Goal: Transaction & Acquisition: Purchase product/service

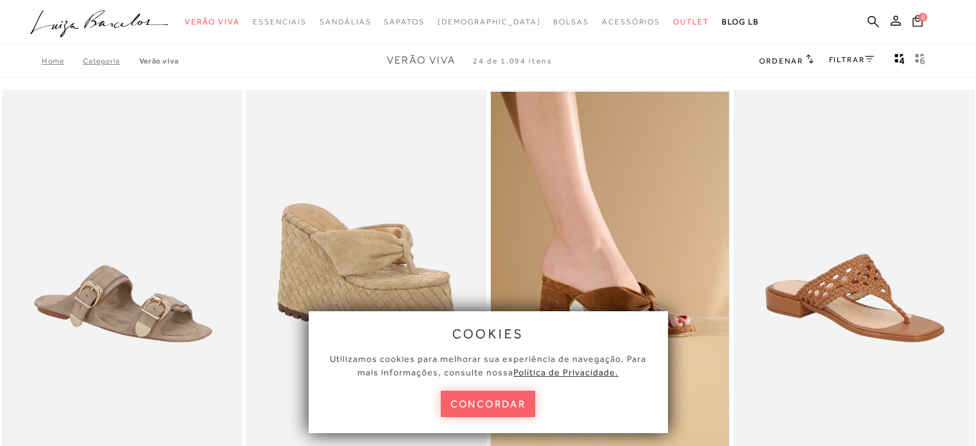
click at [484, 405] on button "concordar" at bounding box center [488, 404] width 95 height 26
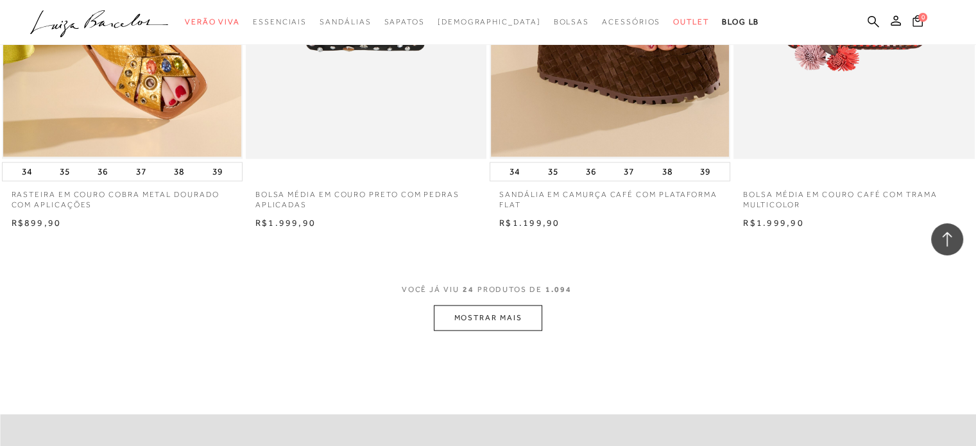
scroll to position [2631, 0]
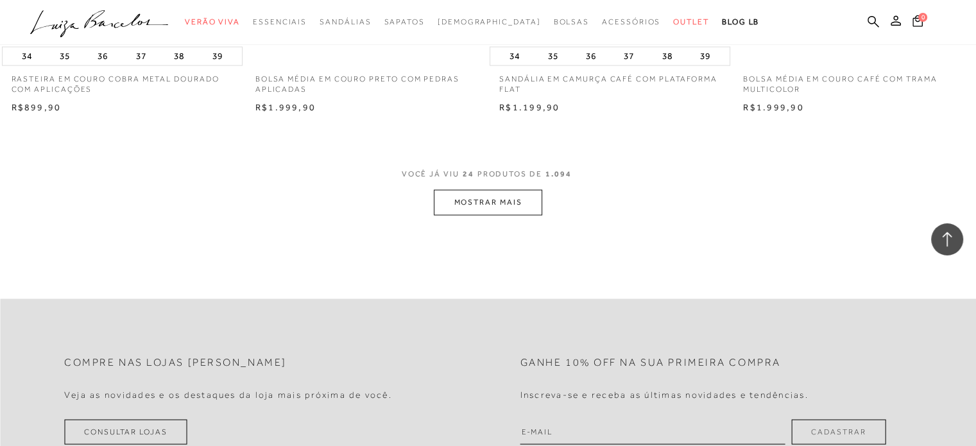
click at [490, 210] on button "MOSTRAR MAIS" at bounding box center [488, 202] width 108 height 25
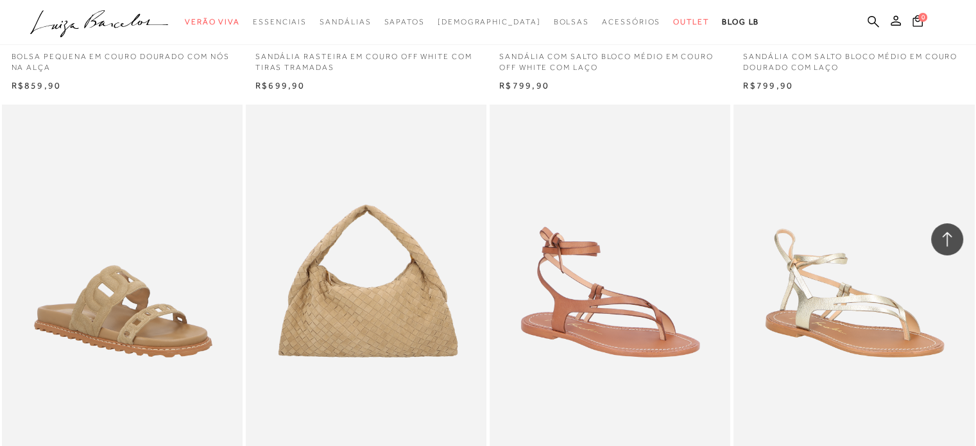
scroll to position [5134, 0]
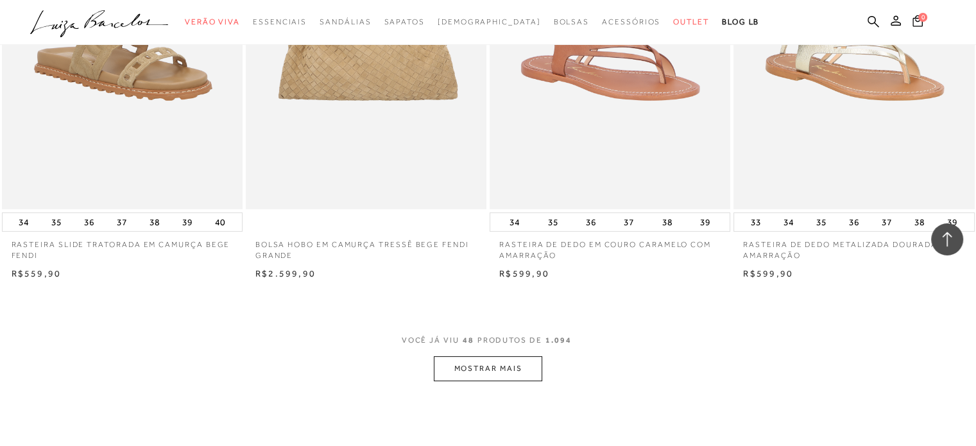
click at [483, 367] on button "MOSTRAR MAIS" at bounding box center [488, 368] width 108 height 25
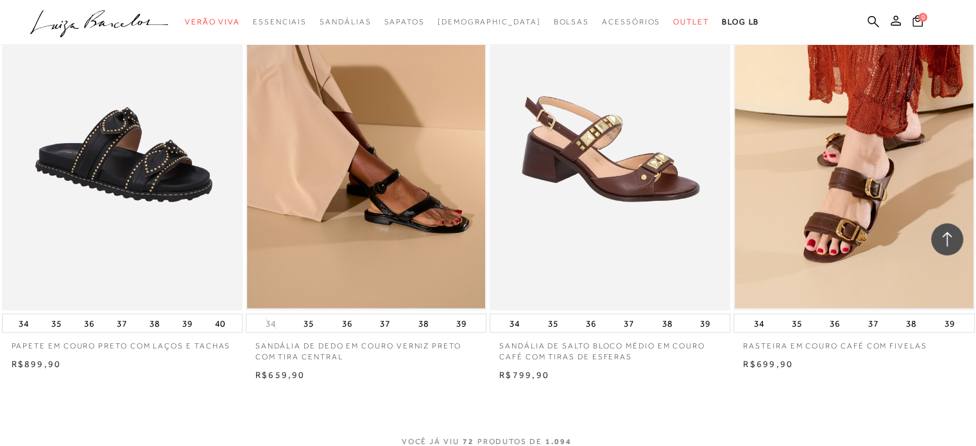
scroll to position [7765, 0]
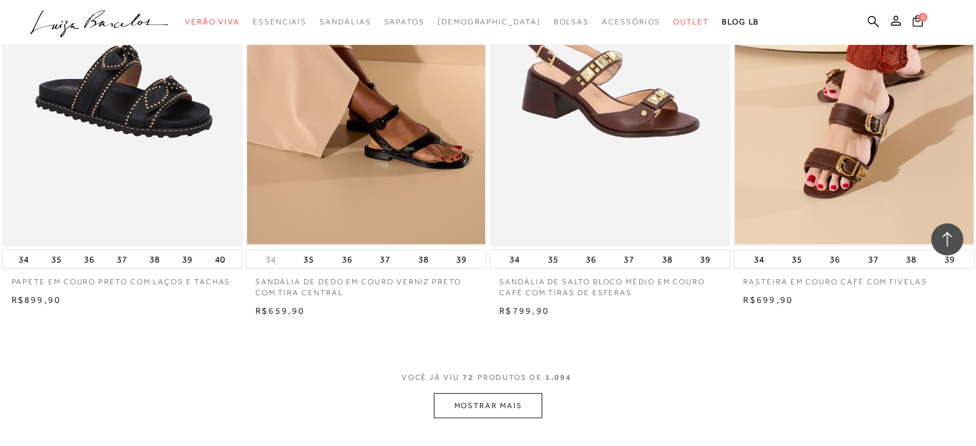
click at [500, 404] on button "MOSTRAR MAIS" at bounding box center [488, 405] width 108 height 25
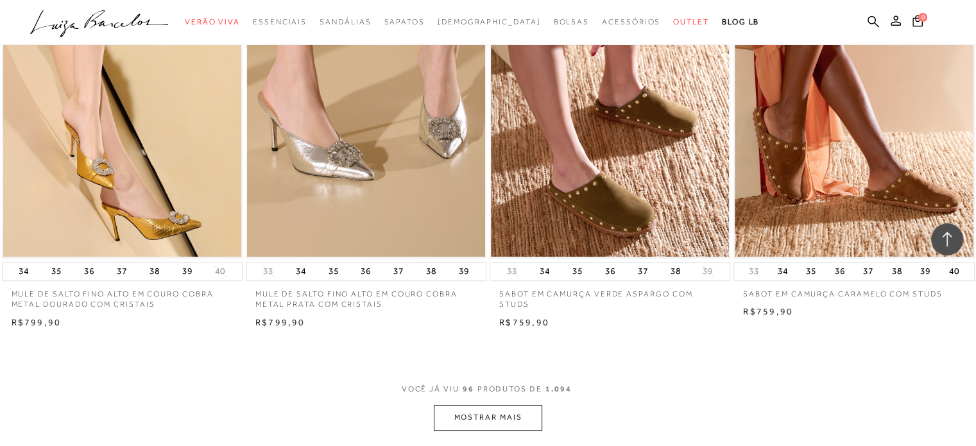
scroll to position [10524, 0]
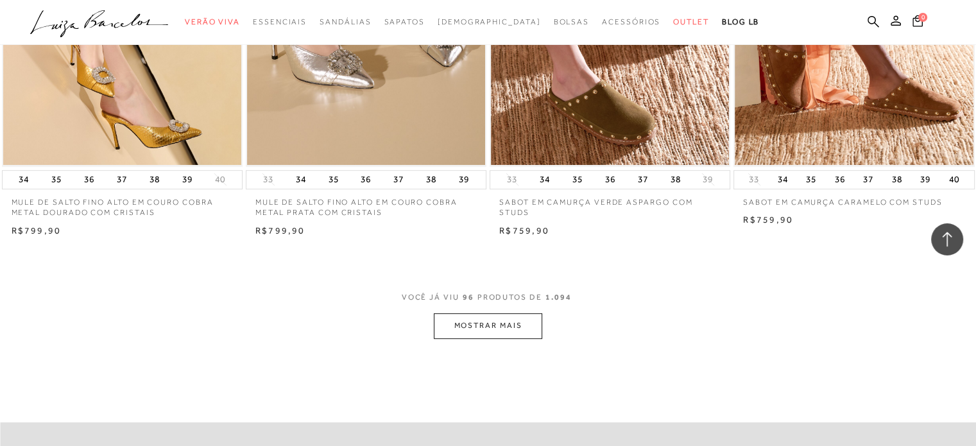
click at [413, 311] on span "VOCÊ JÁ VIU 96 PRODUTOS DE 1.094" at bounding box center [488, 301] width 173 height 23
click at [491, 323] on button "MOSTRAR MAIS" at bounding box center [488, 325] width 108 height 25
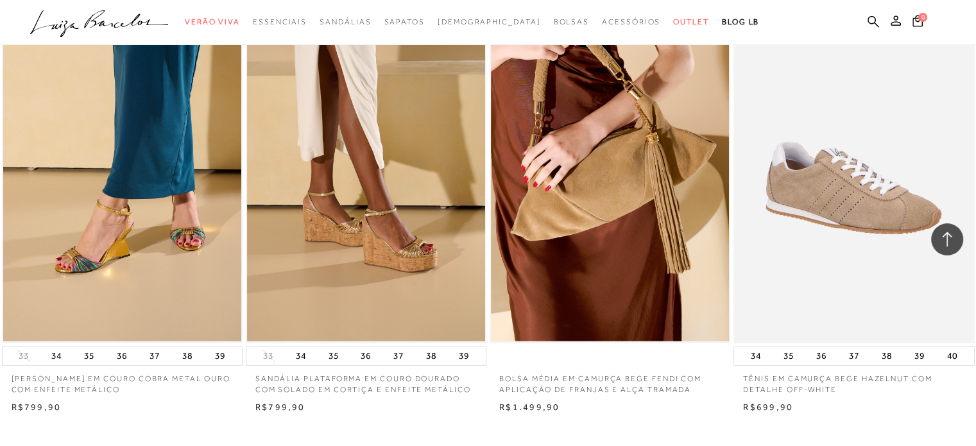
scroll to position [13219, 0]
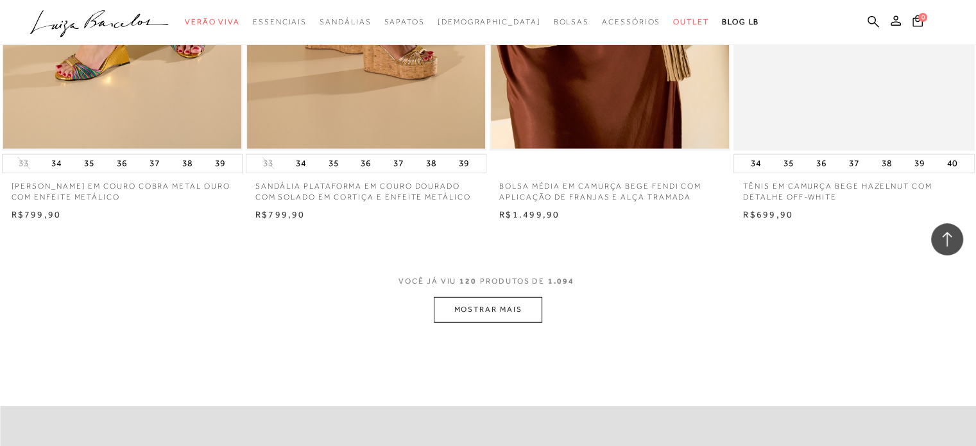
click at [506, 318] on button "MOSTRAR MAIS" at bounding box center [488, 309] width 108 height 25
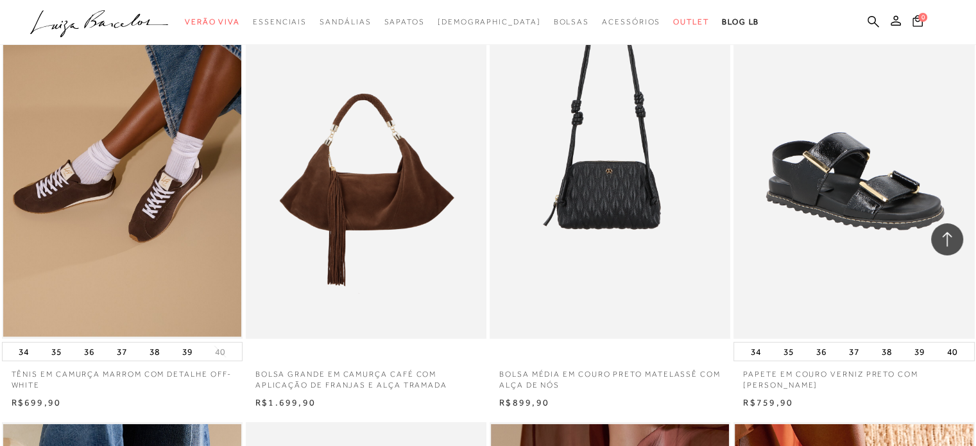
scroll to position [0, 0]
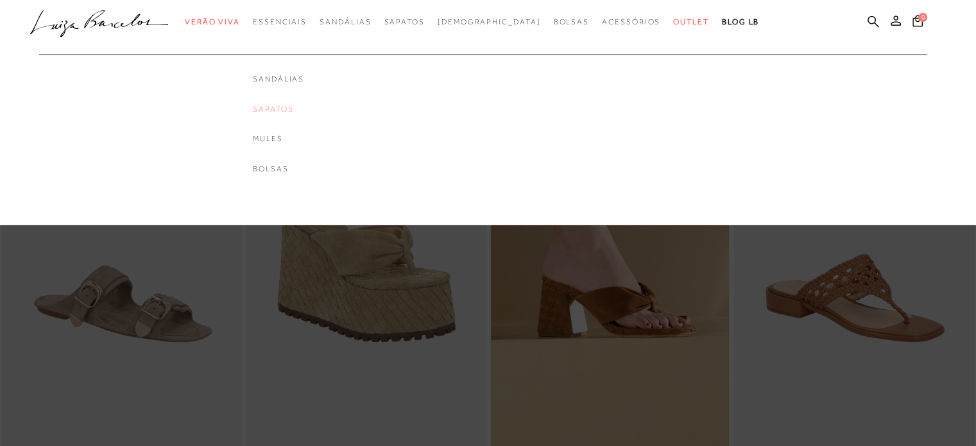
click at [298, 114] on link "Sapatos" at bounding box center [278, 109] width 51 height 11
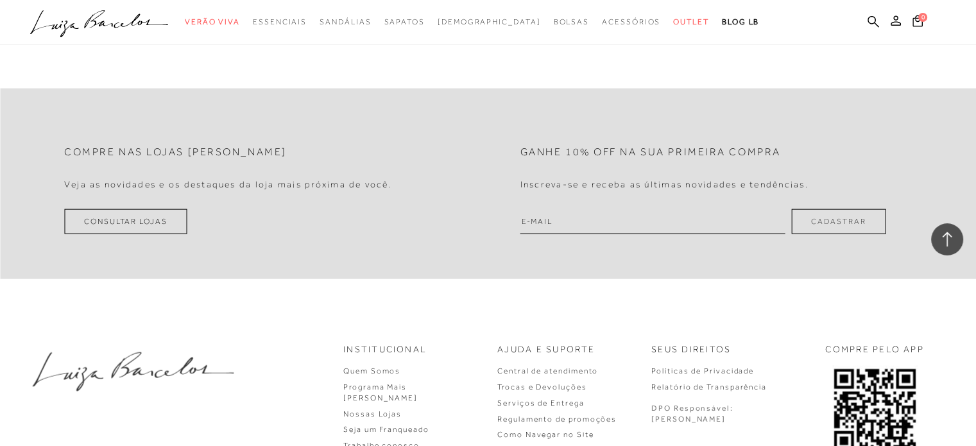
scroll to position [2519, 0]
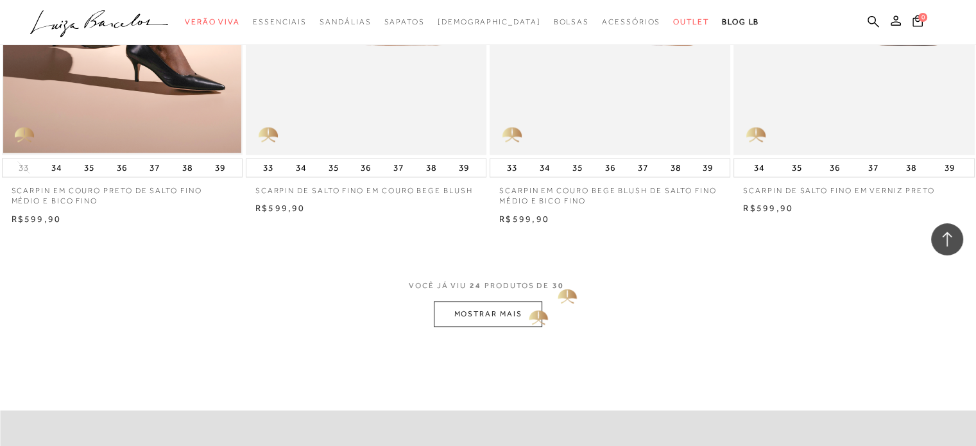
click at [520, 302] on button "MOSTRAR MAIS" at bounding box center [488, 314] width 108 height 25
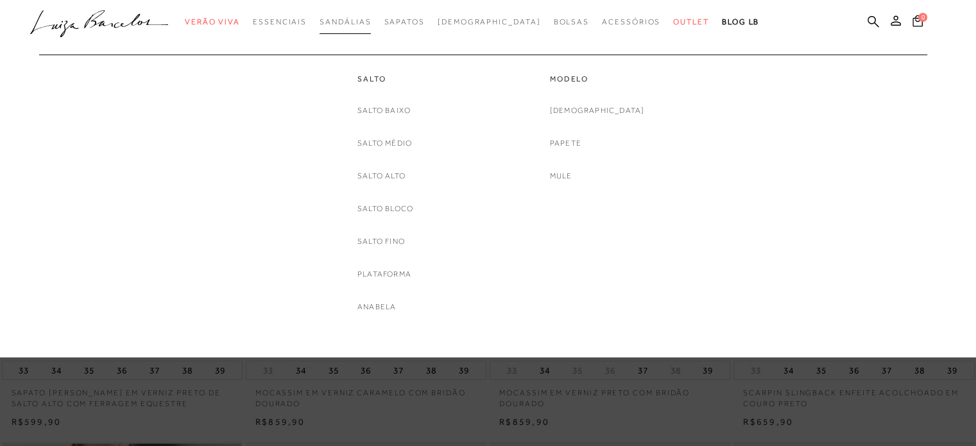
scroll to position [536, 0]
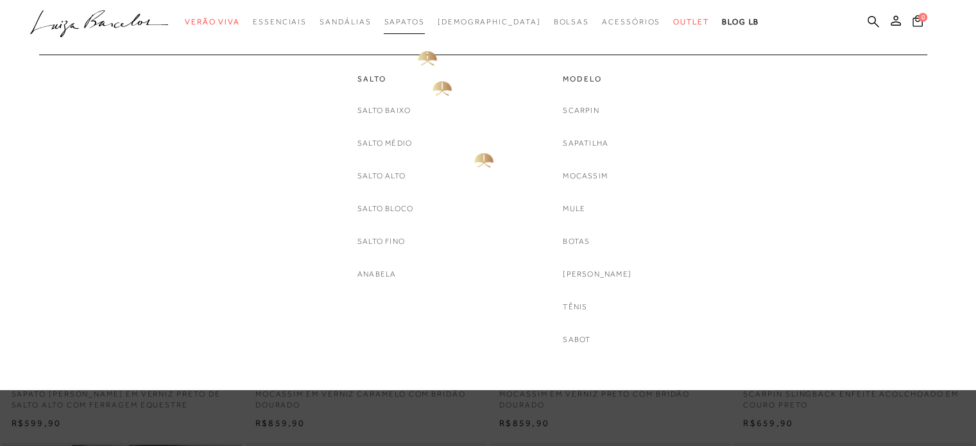
click at [424, 30] on link "Sapatos" at bounding box center [404, 22] width 40 height 24
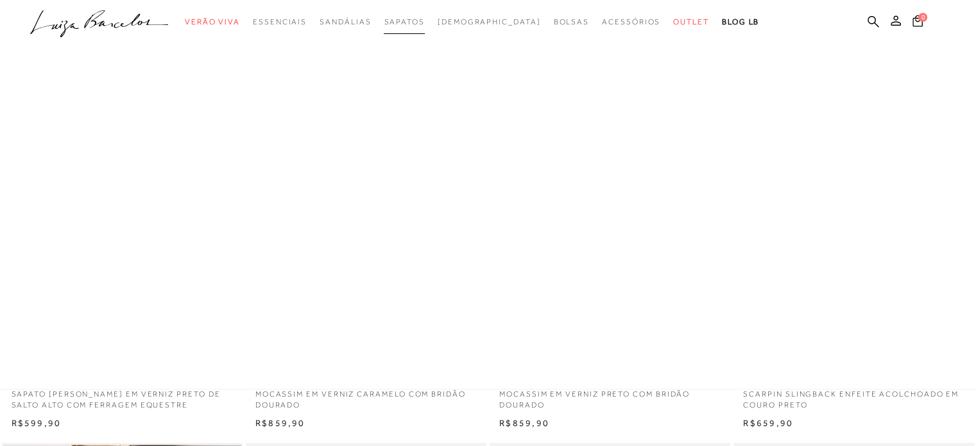
click at [424, 30] on link "Sapatos" at bounding box center [404, 22] width 40 height 24
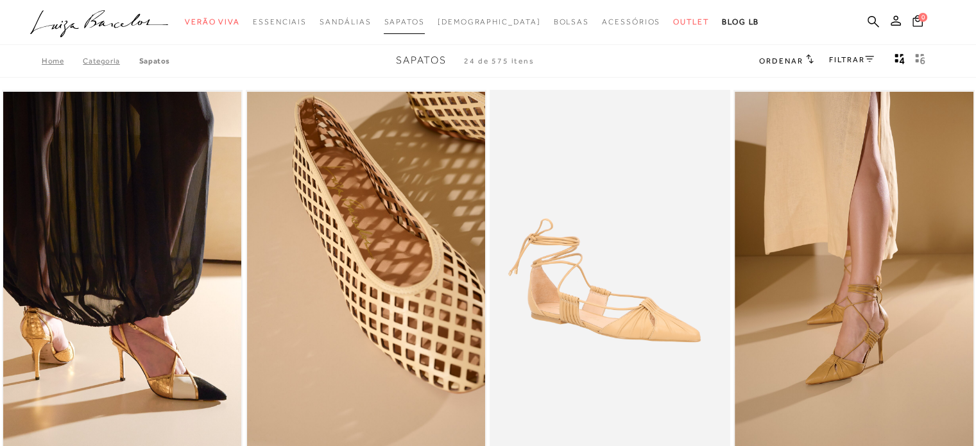
click at [424, 30] on link "Sapatos" at bounding box center [404, 22] width 40 height 24
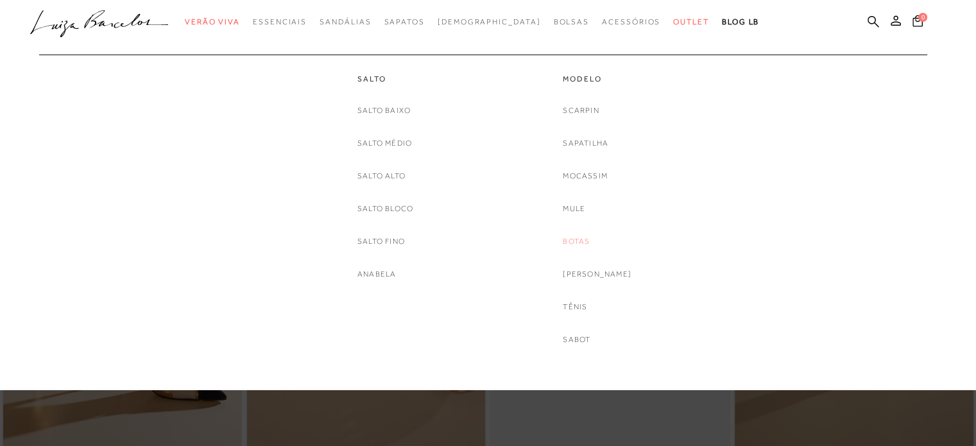
click at [584, 239] on link "Botas" at bounding box center [576, 241] width 27 height 13
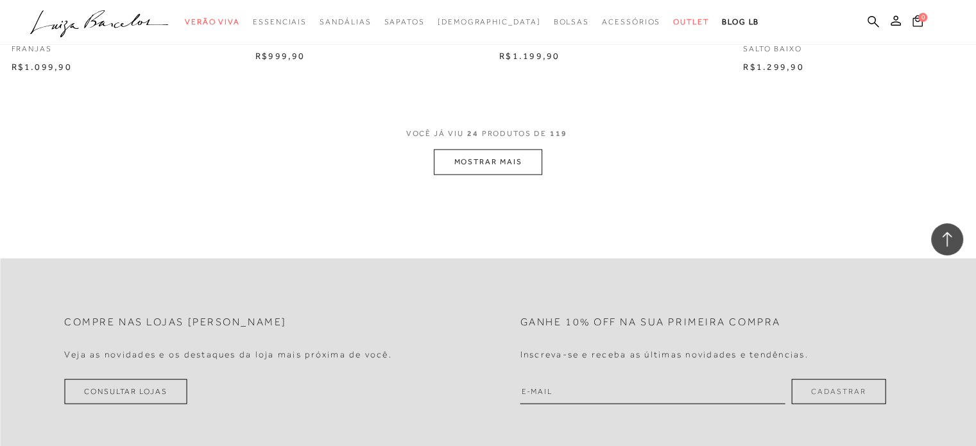
scroll to position [2680, 0]
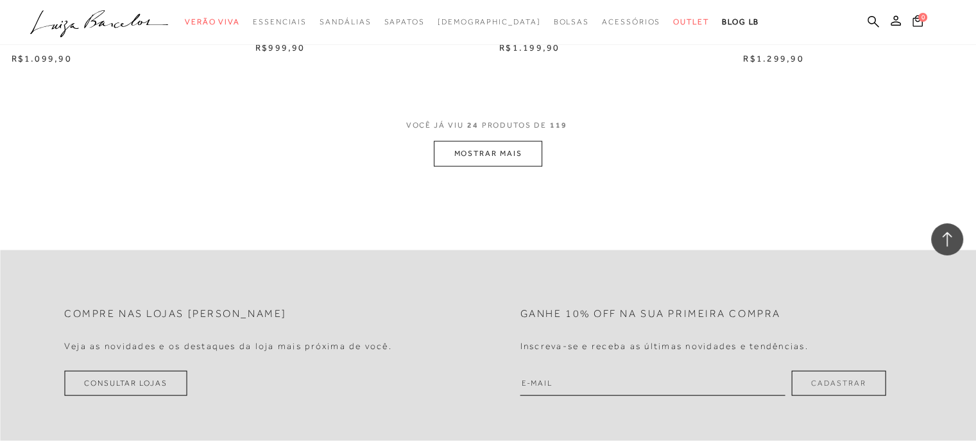
click at [455, 160] on button "MOSTRAR MAIS" at bounding box center [488, 153] width 108 height 25
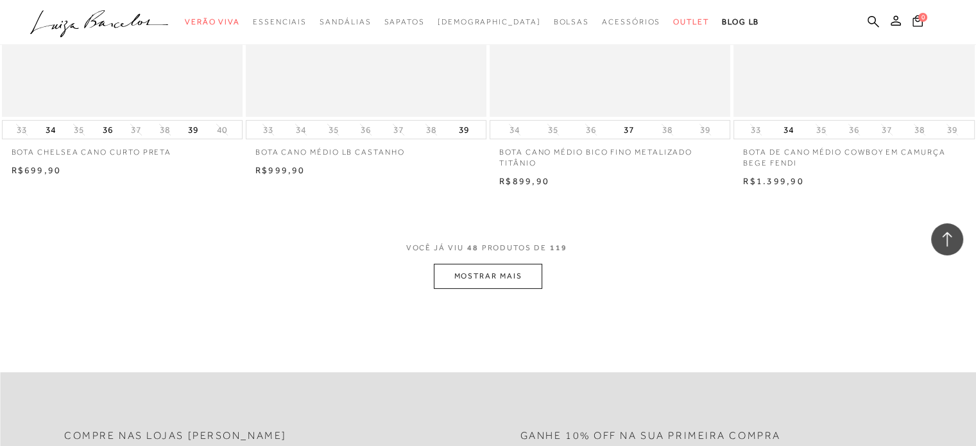
scroll to position [5231, 0]
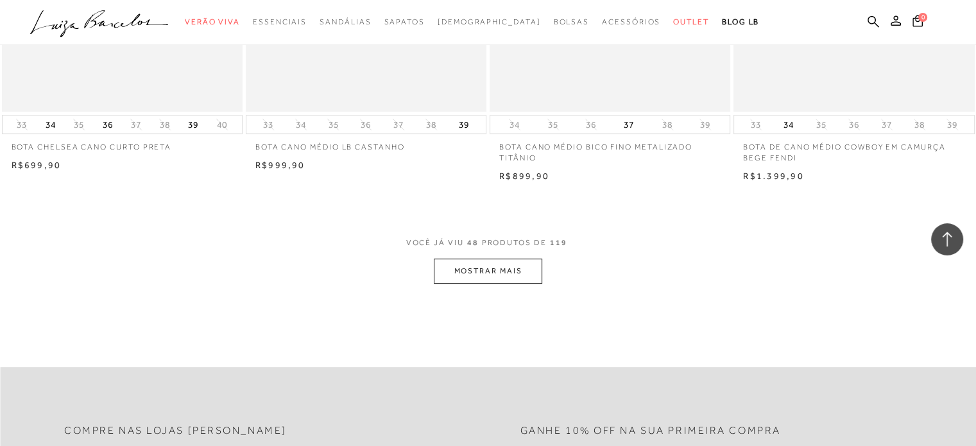
click at [498, 274] on button "MOSTRAR MAIS" at bounding box center [488, 271] width 108 height 25
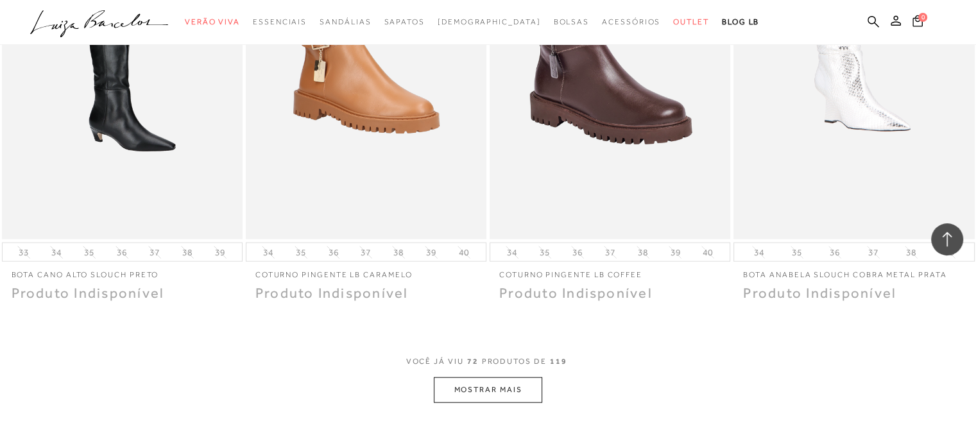
scroll to position [7908, 0]
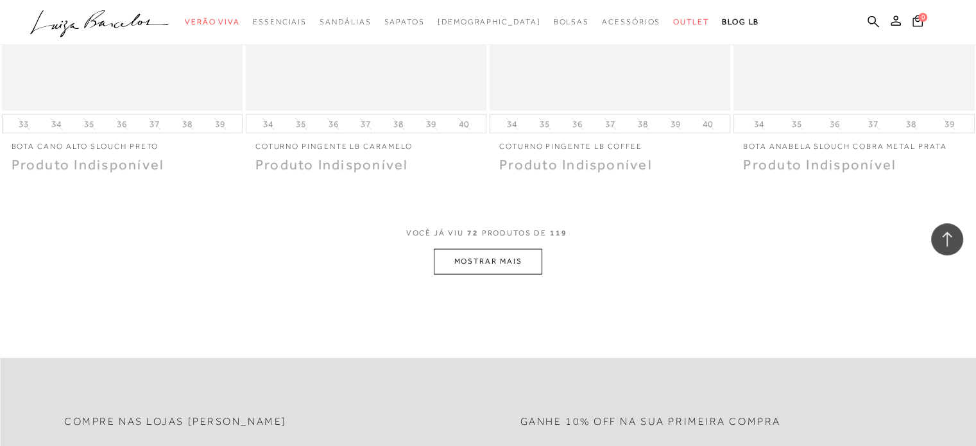
click at [520, 253] on button "MOSTRAR MAIS" at bounding box center [488, 261] width 108 height 25
click at [424, 18] on span "Sapatos" at bounding box center [404, 21] width 40 height 9
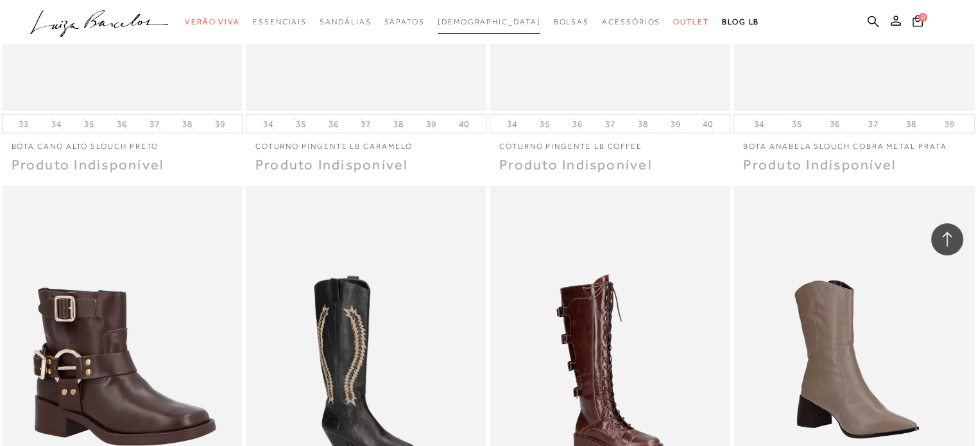
click at [462, 20] on span "[DEMOGRAPHIC_DATA]" at bounding box center [489, 21] width 103 height 9
click at [475, 28] on link "[DEMOGRAPHIC_DATA]" at bounding box center [489, 22] width 103 height 24
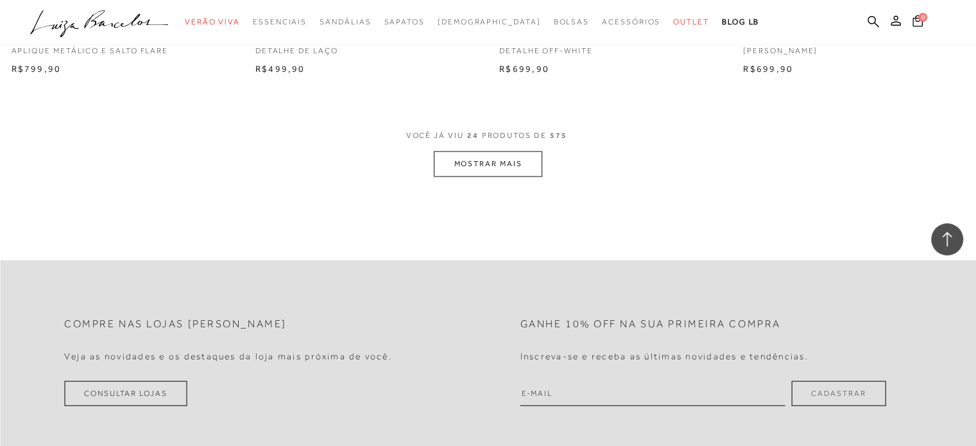
scroll to position [2447, 0]
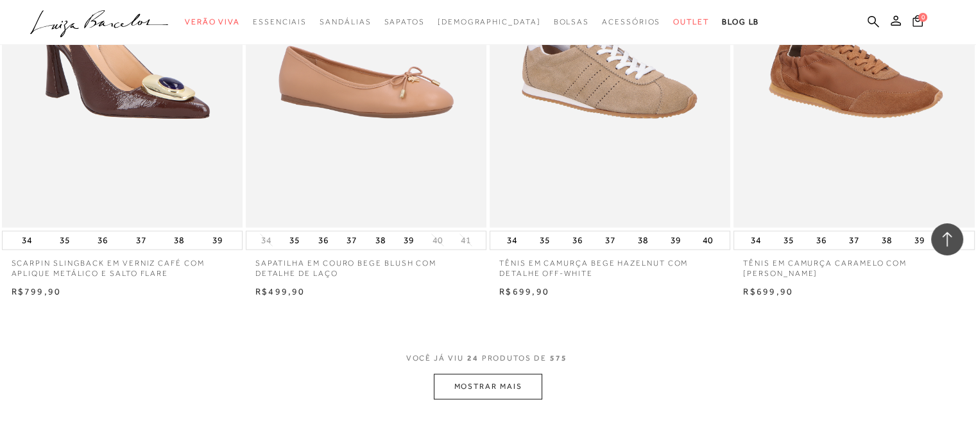
click at [490, 374] on button "MOSTRAR MAIS" at bounding box center [488, 386] width 108 height 25
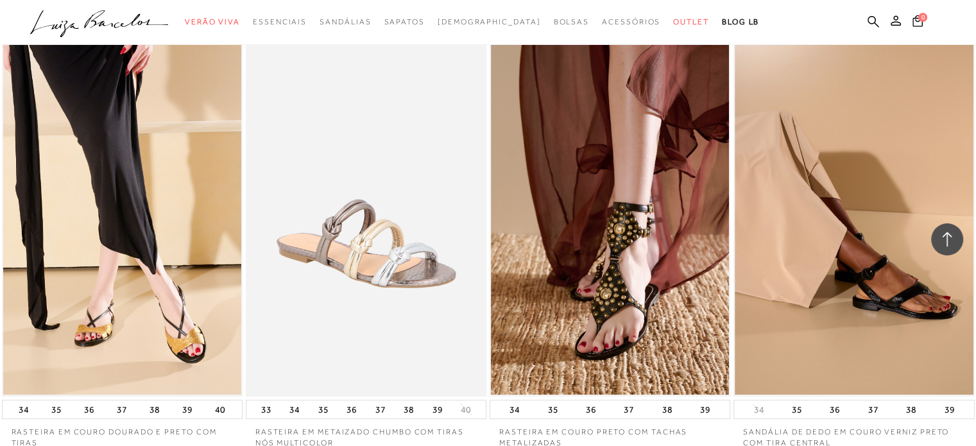
scroll to position [5159, 0]
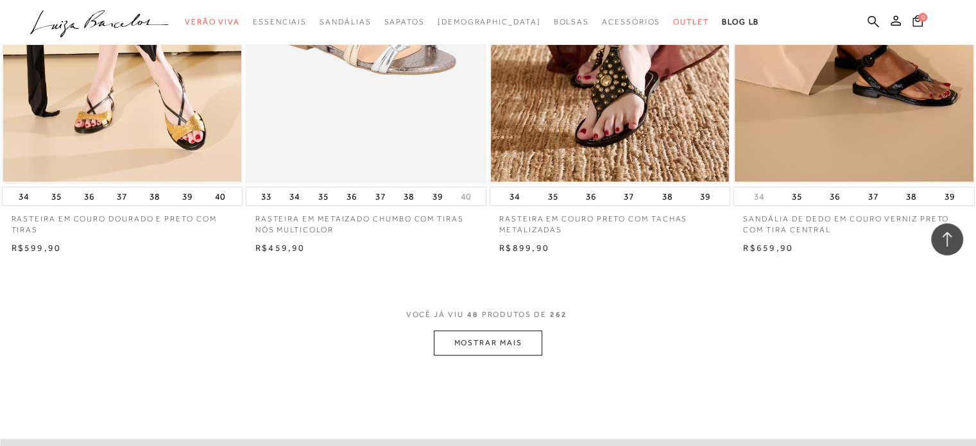
click at [489, 336] on button "MOSTRAR MAIS" at bounding box center [488, 342] width 108 height 25
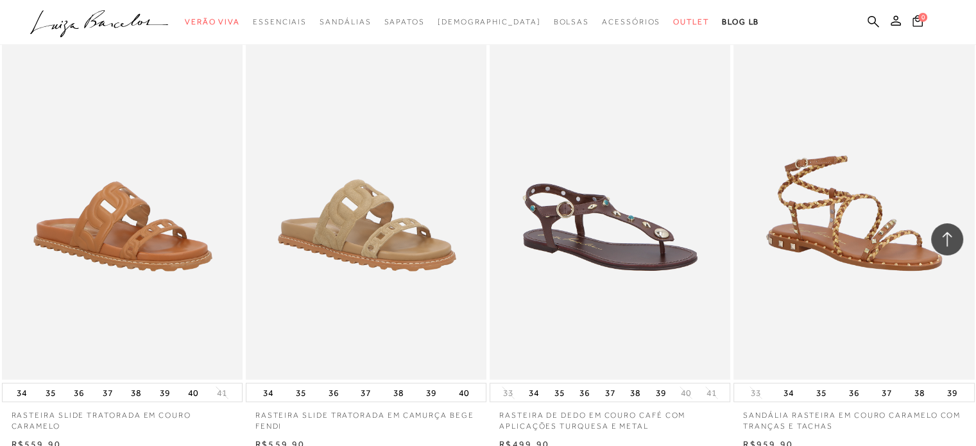
scroll to position [7639, 0]
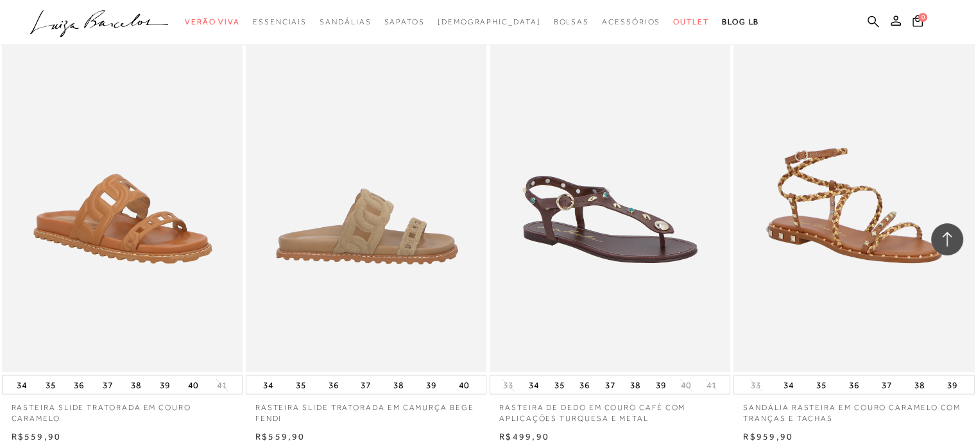
drag, startPoint x: 430, startPoint y: 185, endPoint x: 422, endPoint y: 171, distance: 17.0
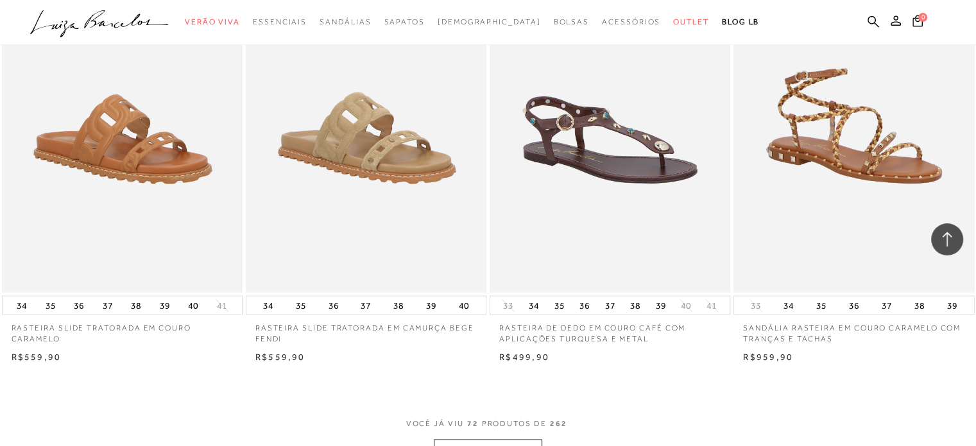
scroll to position [7899, 0]
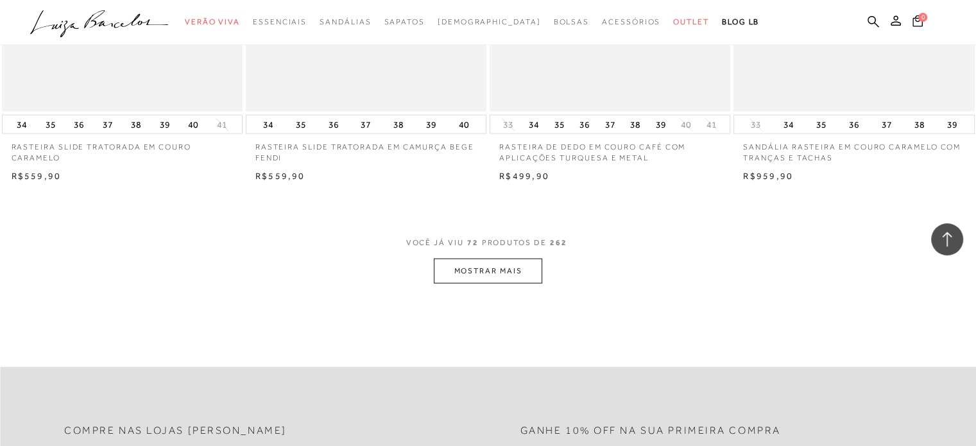
click at [535, 277] on button "MOSTRAR MAIS" at bounding box center [488, 271] width 108 height 25
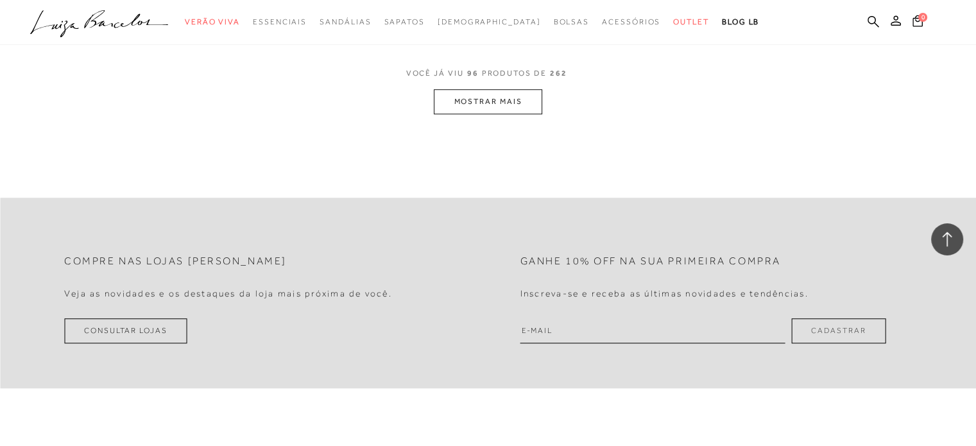
scroll to position [10595, 0]
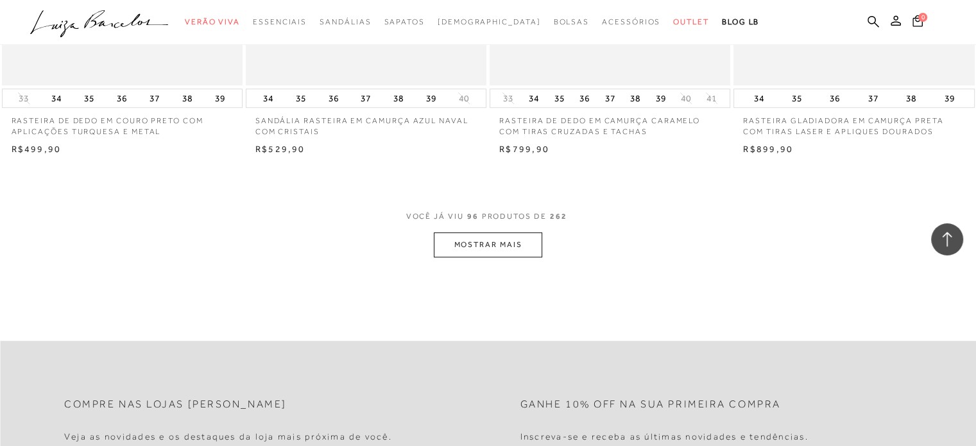
click at [497, 248] on button "MOSTRAR MAIS" at bounding box center [488, 244] width 108 height 25
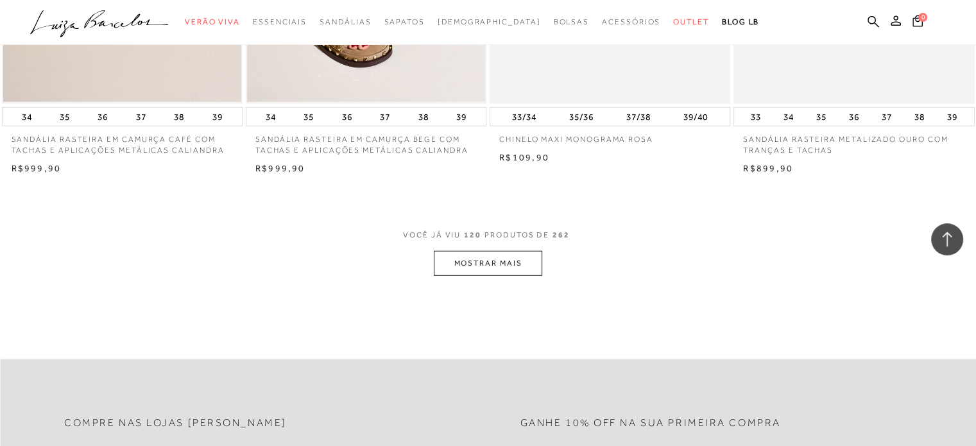
scroll to position [13418, 0]
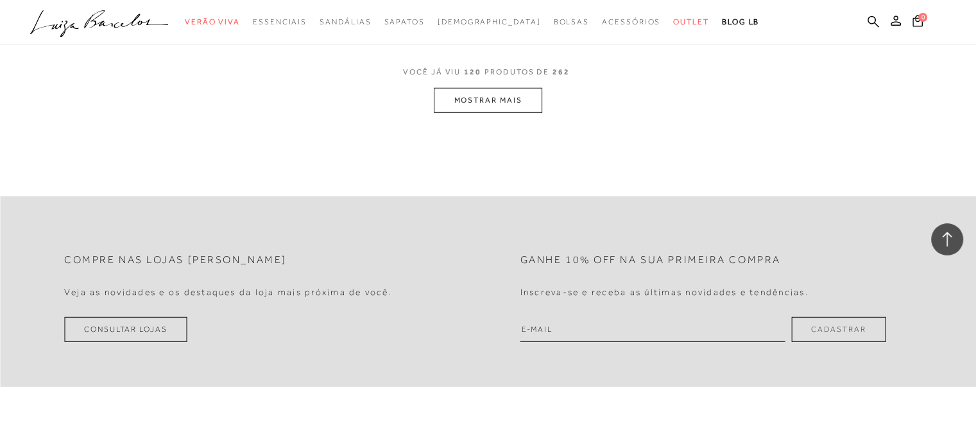
click at [522, 98] on button "MOSTRAR MAIS" at bounding box center [488, 100] width 108 height 25
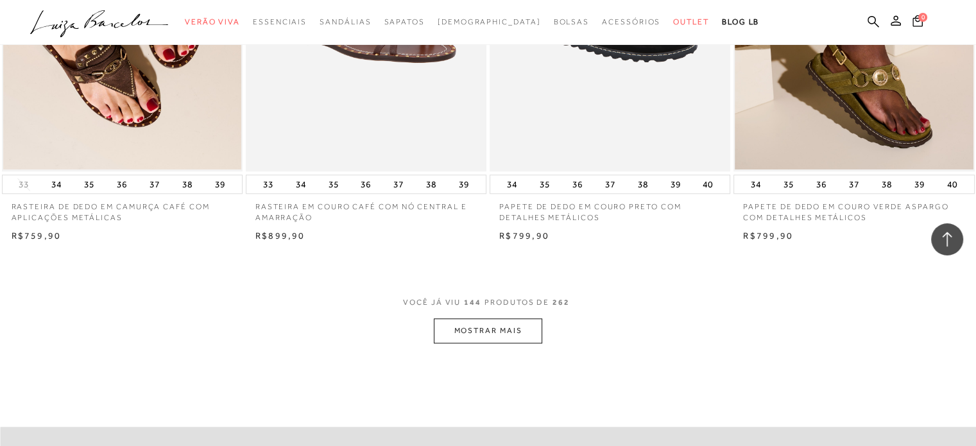
scroll to position [15857, 0]
click at [501, 325] on button "MOSTRAR MAIS" at bounding box center [488, 330] width 108 height 25
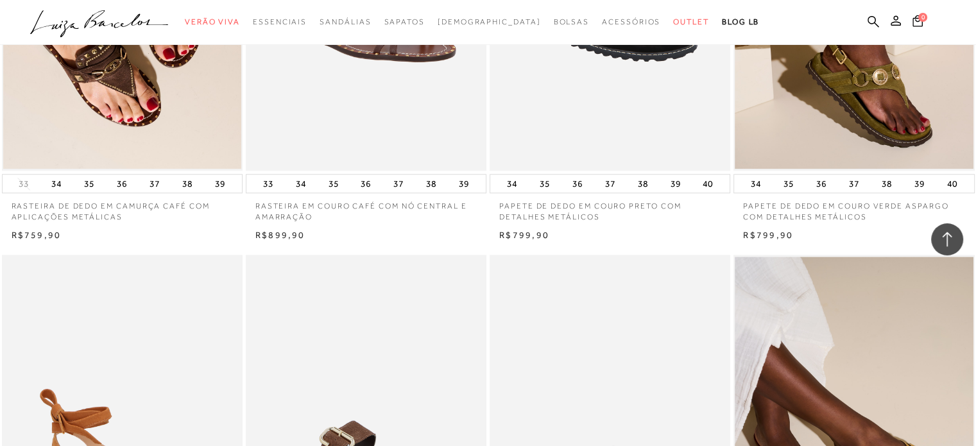
click at [495, 282] on img at bounding box center [610, 435] width 239 height 361
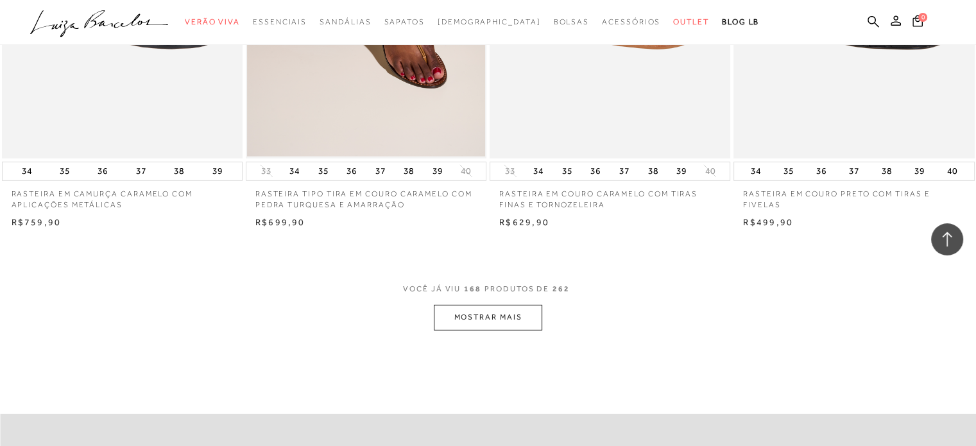
scroll to position [18616, 0]
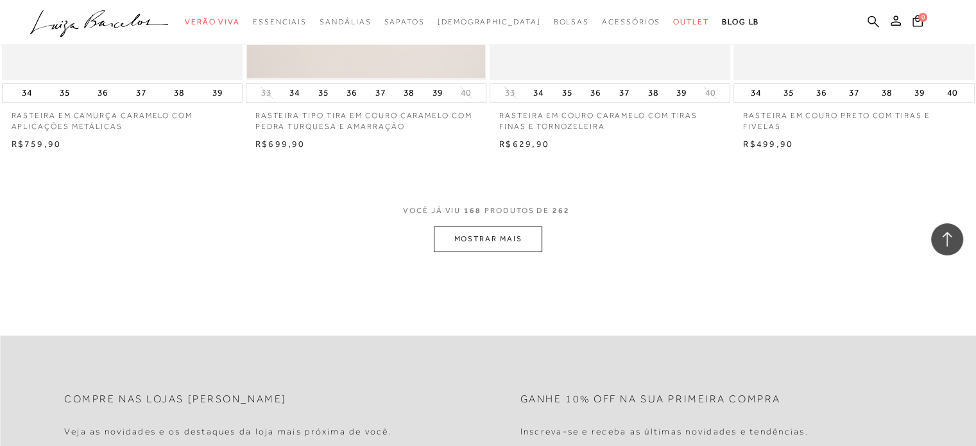
click at [508, 239] on button "MOSTRAR MAIS" at bounding box center [488, 239] width 108 height 25
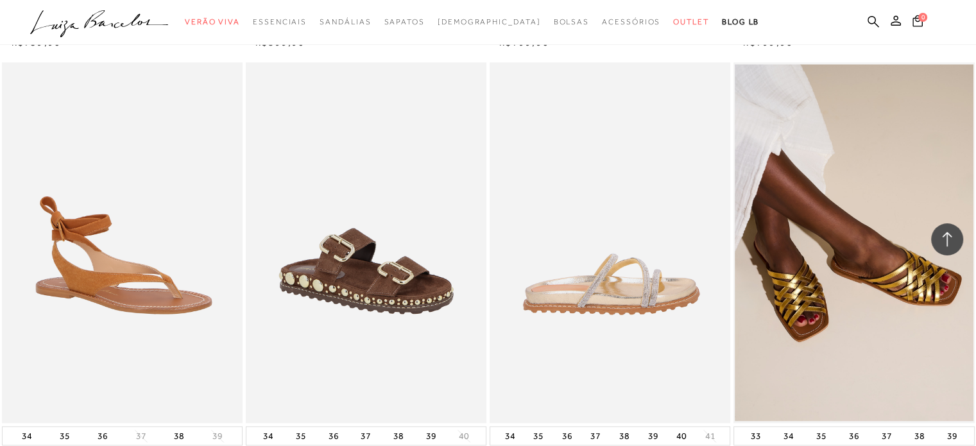
scroll to position [15985, 0]
